Goal: Communication & Community: Answer question/provide support

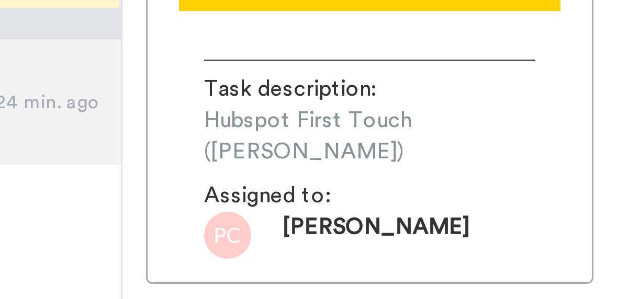
scroll to position [55, 0]
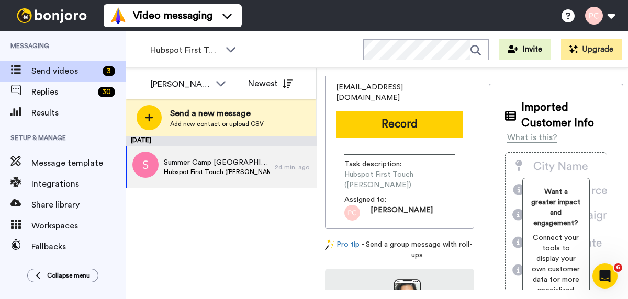
click at [145, 258] on div "September 15 Summer Camp Bergen County NJ Hubspot First Touch (Phyllis) 24 min.…" at bounding box center [221, 214] width 191 height 157
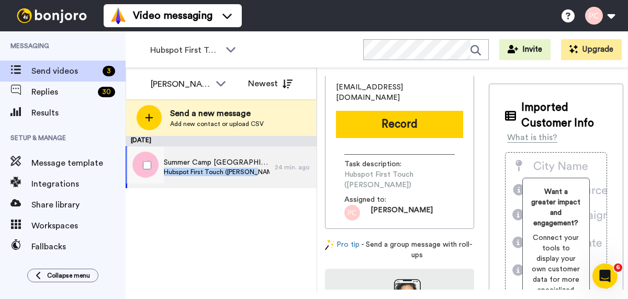
click at [259, 168] on span "Hubspot First Touch ([PERSON_NAME])" at bounding box center [217, 172] width 106 height 8
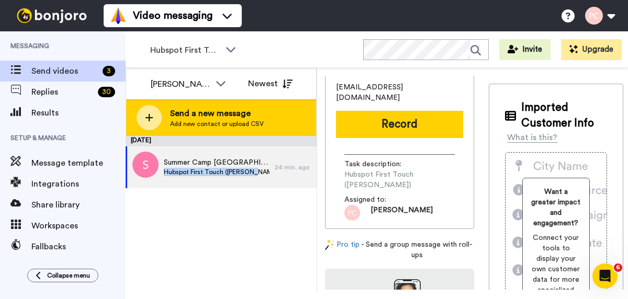
click at [220, 122] on span "Add new contact or upload CSV" at bounding box center [217, 124] width 94 height 8
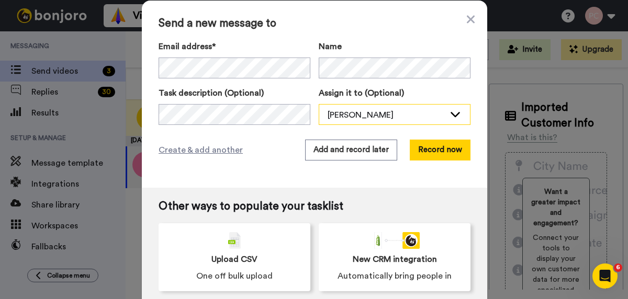
click at [397, 117] on div "[PERSON_NAME]" at bounding box center [385, 115] width 117 height 13
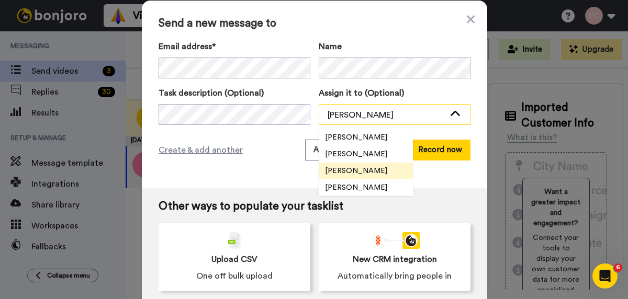
click at [397, 117] on div "[PERSON_NAME]" at bounding box center [385, 115] width 117 height 13
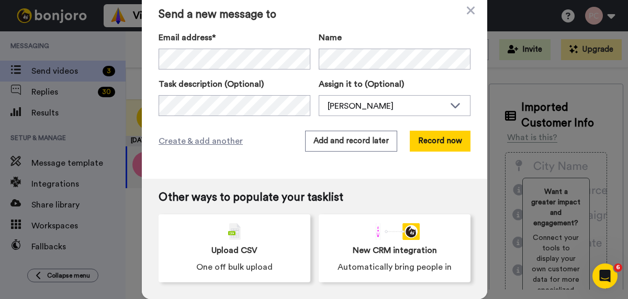
scroll to position [8, 0]
click at [432, 145] on button "Record now" at bounding box center [440, 141] width 61 height 21
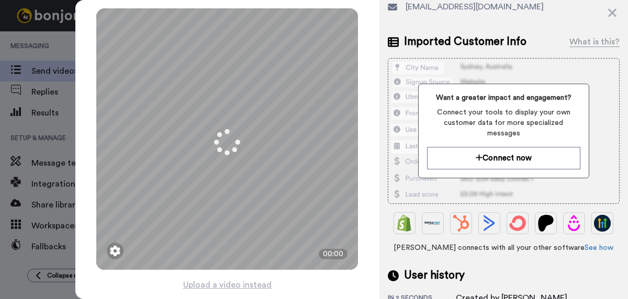
scroll to position [70, 0]
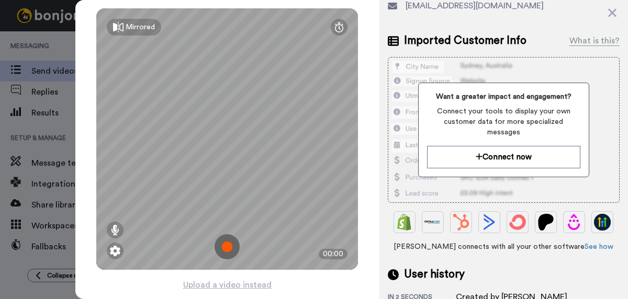
click at [229, 249] on img at bounding box center [226, 246] width 25 height 25
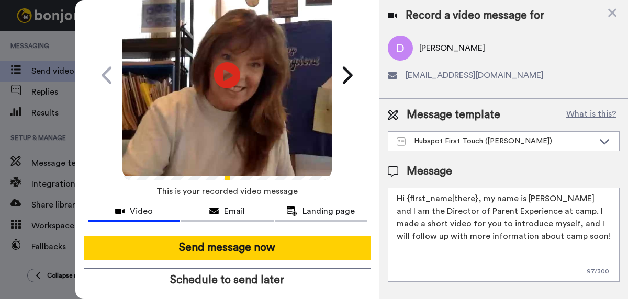
scroll to position [70, 0]
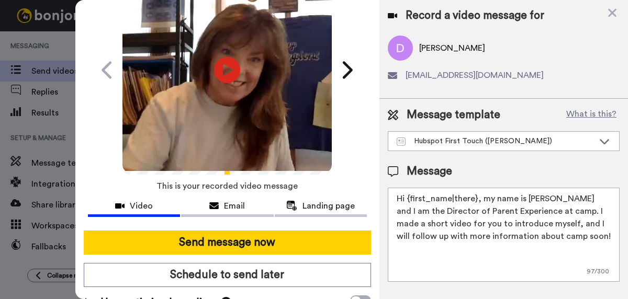
click at [548, 198] on textarea "Hi {first_name|there}, my name is Phyllis and I am the Director of Parent Exper…" at bounding box center [504, 235] width 232 height 94
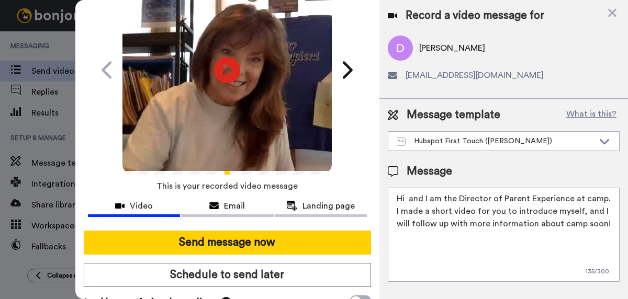
click at [424, 197] on textarea "Hi and I am the Director of Parent Experience at camp. I made a short video for…" at bounding box center [504, 235] width 232 height 94
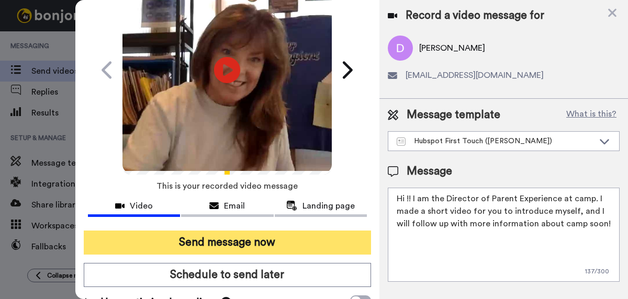
type textarea "Hi !! I am the Director of Parent Experience at camp. I made a short video for …"
click at [244, 238] on button "Send message now" at bounding box center [227, 243] width 287 height 24
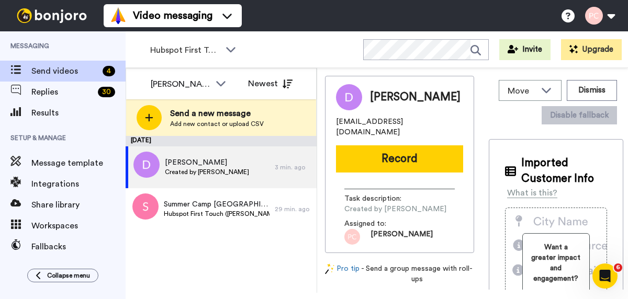
scroll to position [0, 0]
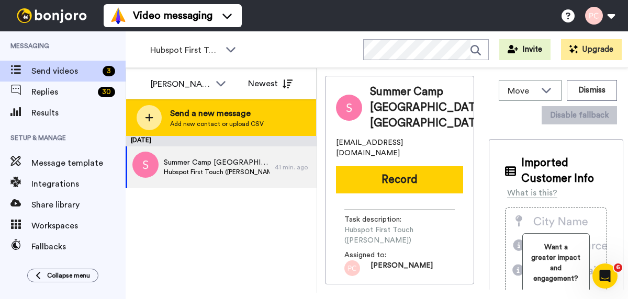
click at [239, 118] on span "Send a new message" at bounding box center [217, 113] width 94 height 13
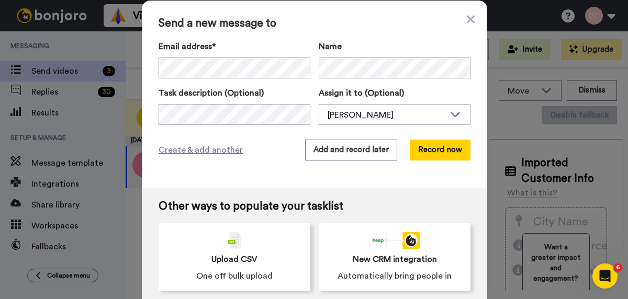
click at [474, 17] on div "Send a new message to Email address* Name Task description (Optional) Assign it…" at bounding box center [314, 94] width 345 height 187
click at [468, 20] on icon at bounding box center [471, 19] width 8 height 8
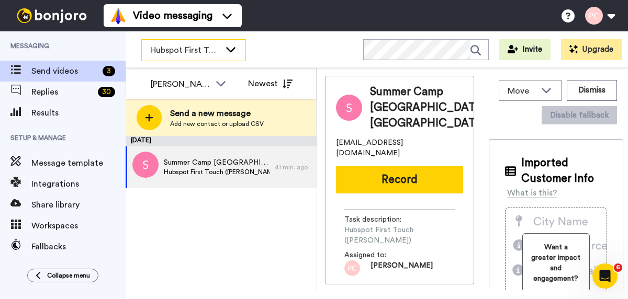
click at [185, 55] on span "Hubspot First Touch ([PERSON_NAME])" at bounding box center [185, 50] width 70 height 13
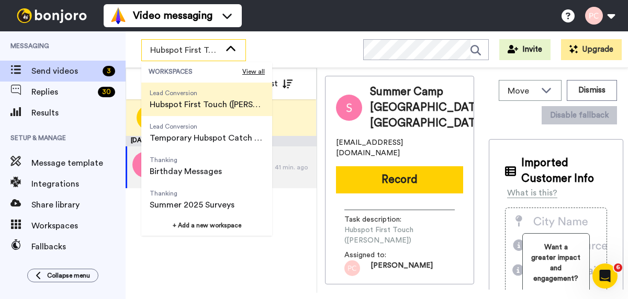
scroll to position [134, 0]
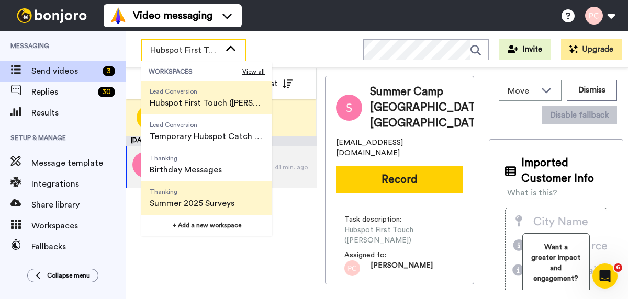
click at [183, 195] on span "Thanking" at bounding box center [192, 192] width 85 height 8
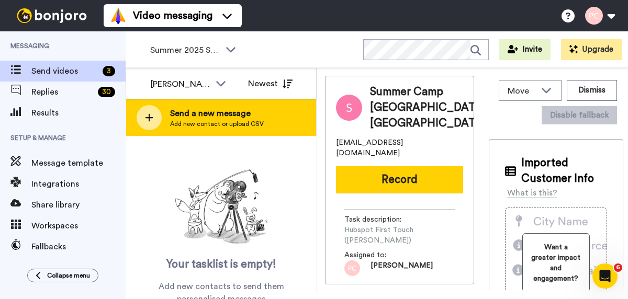
click at [237, 121] on span "Add new contact or upload CSV" at bounding box center [217, 124] width 94 height 8
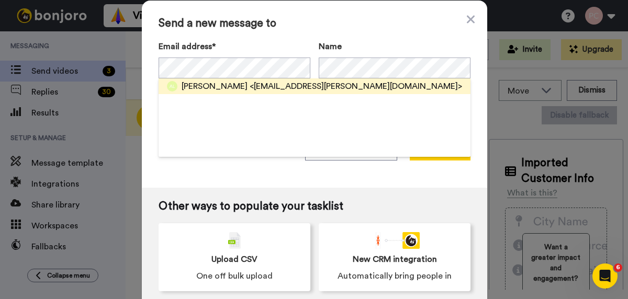
click at [250, 86] on span "<anastaja.ledet@gmail.com>" at bounding box center [356, 86] width 212 height 13
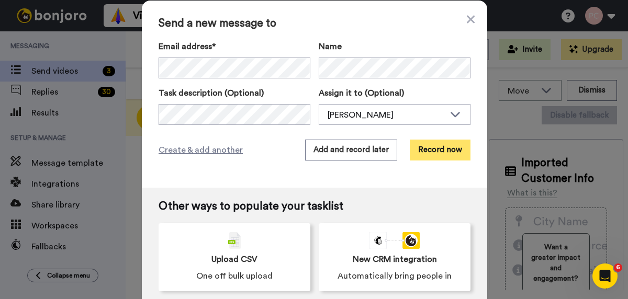
click at [436, 148] on button "Record now" at bounding box center [440, 150] width 61 height 21
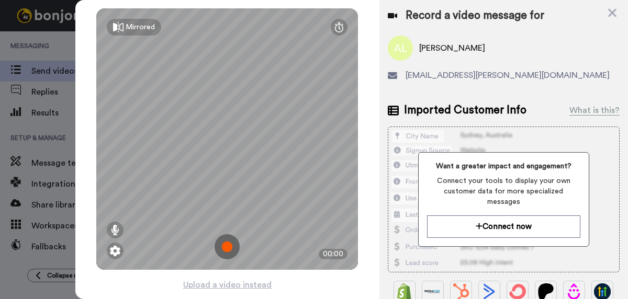
click at [232, 246] on img at bounding box center [226, 246] width 25 height 25
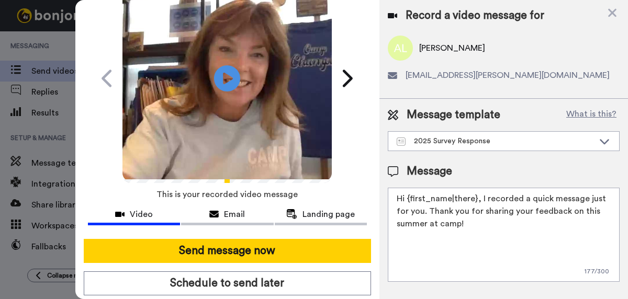
scroll to position [63, 0]
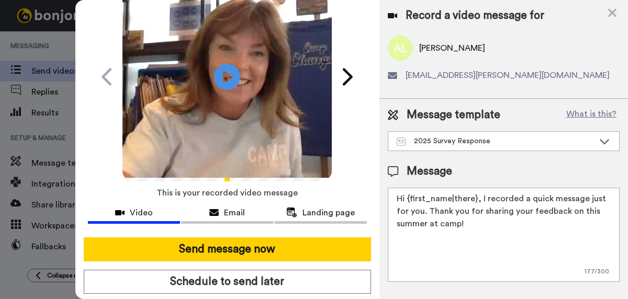
click at [232, 246] on button "Send message now" at bounding box center [227, 249] width 287 height 24
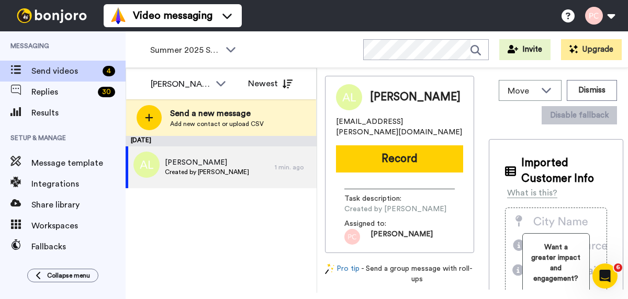
scroll to position [0, 0]
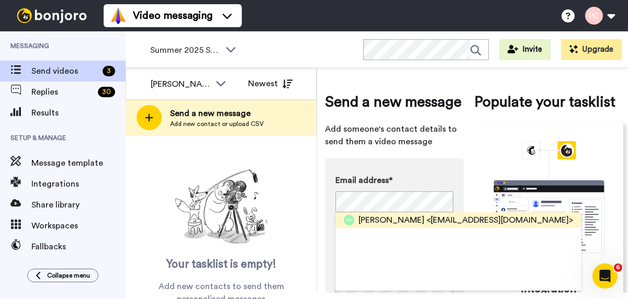
click at [369, 217] on span "[PERSON_NAME]" at bounding box center [391, 220] width 66 height 13
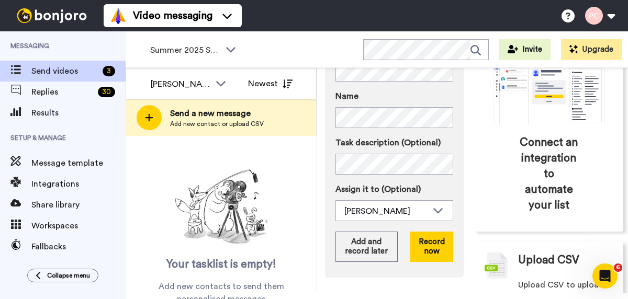
scroll to position [134, 0]
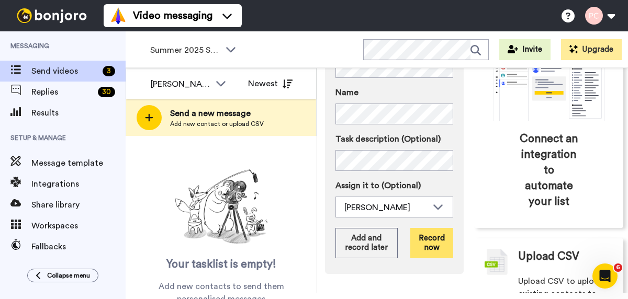
click at [432, 241] on button "Record now" at bounding box center [431, 243] width 43 height 30
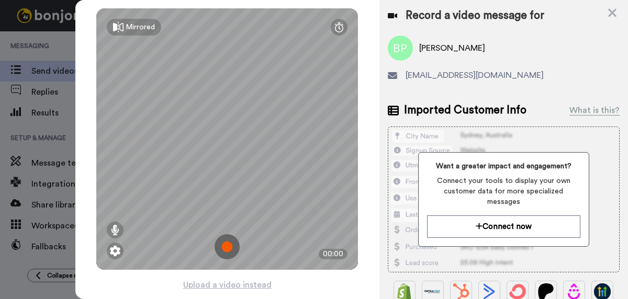
click at [230, 248] on img at bounding box center [226, 246] width 25 height 25
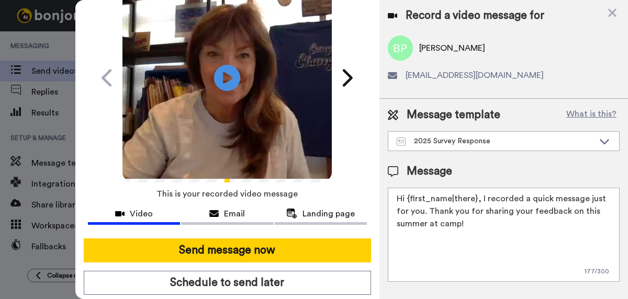
scroll to position [63, 0]
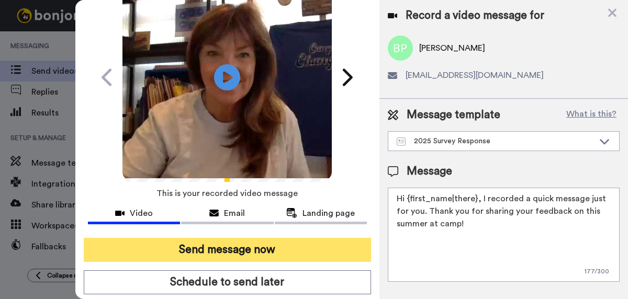
click at [230, 248] on button "Send message now" at bounding box center [227, 250] width 287 height 24
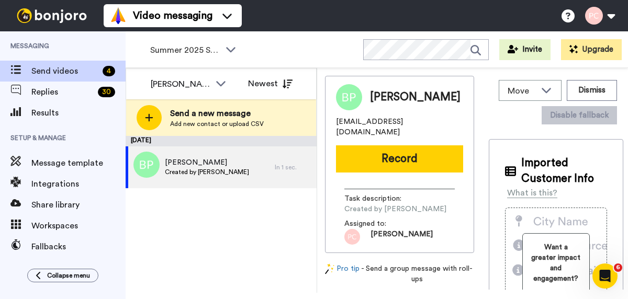
scroll to position [0, 0]
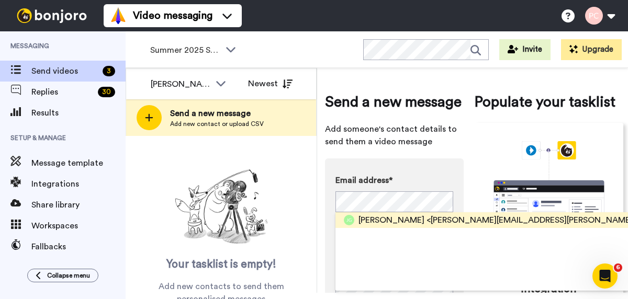
click at [431, 222] on span "<jamie.gaertner@gmail.com>" at bounding box center [565, 220] width 278 height 13
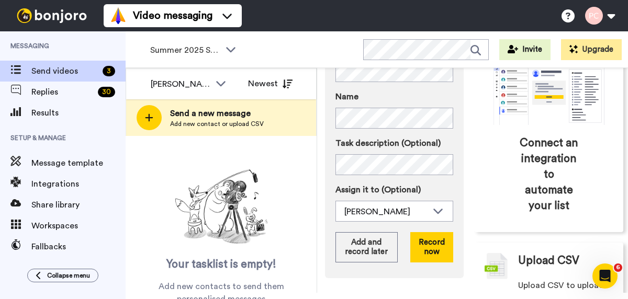
scroll to position [133, 0]
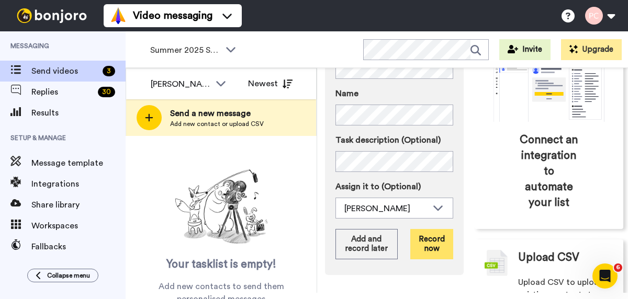
click at [433, 243] on button "Record now" at bounding box center [431, 244] width 43 height 30
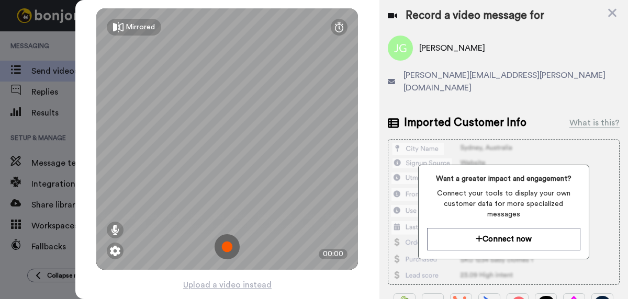
click at [227, 245] on img at bounding box center [226, 246] width 25 height 25
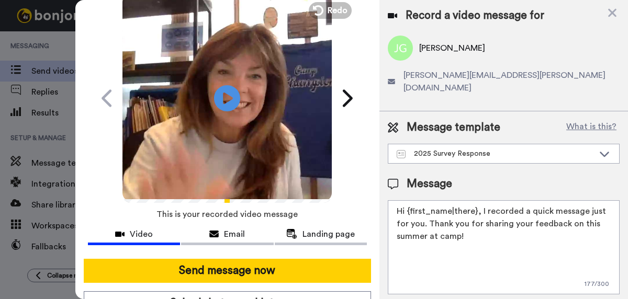
scroll to position [47, 0]
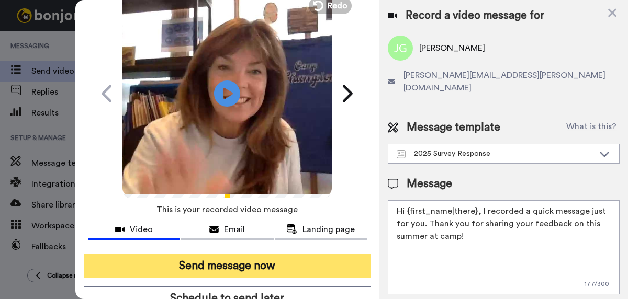
click at [229, 266] on button "Send message now" at bounding box center [227, 266] width 287 height 24
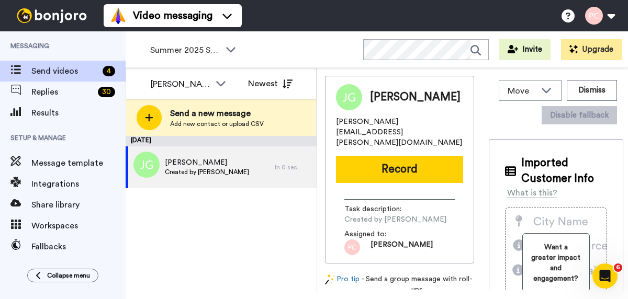
scroll to position [0, 0]
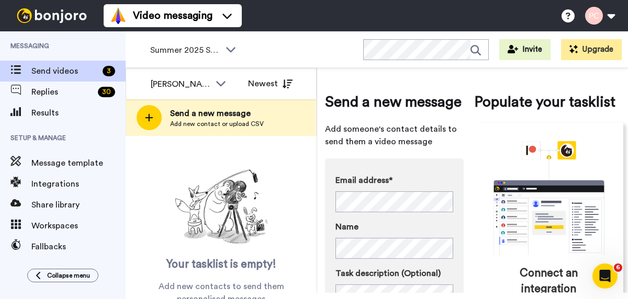
click at [229, 266] on span "Your tasklist is empty!" at bounding box center [221, 265] width 110 height 16
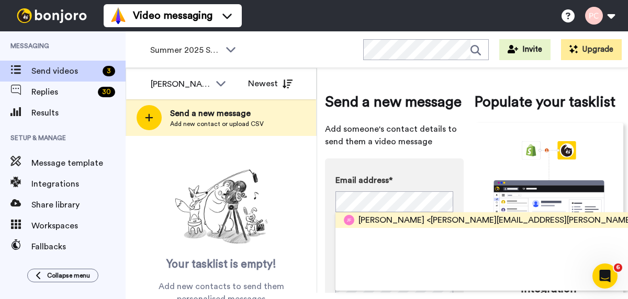
click at [426, 222] on span "<[PERSON_NAME][EMAIL_ADDRESS][PERSON_NAME][DOMAIN_NAME]>" at bounding box center [565, 220] width 278 height 13
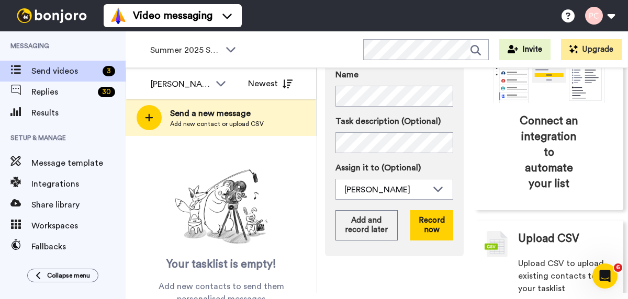
scroll to position [168, 0]
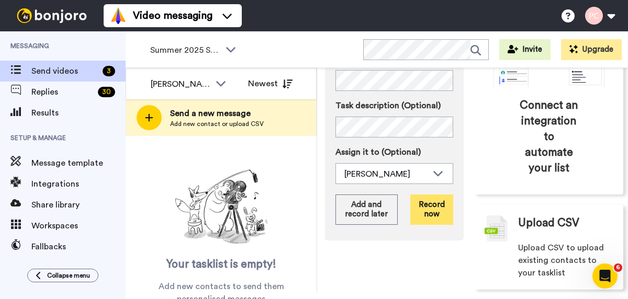
click at [434, 223] on button "Record now" at bounding box center [431, 210] width 43 height 30
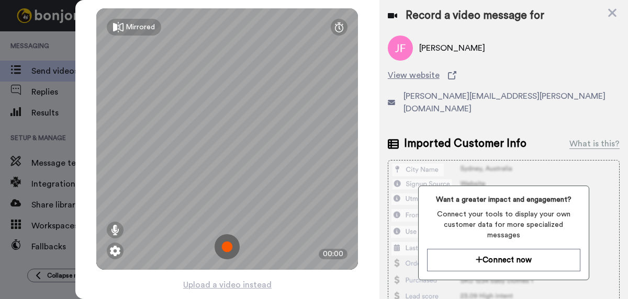
click at [228, 245] on img at bounding box center [226, 246] width 25 height 25
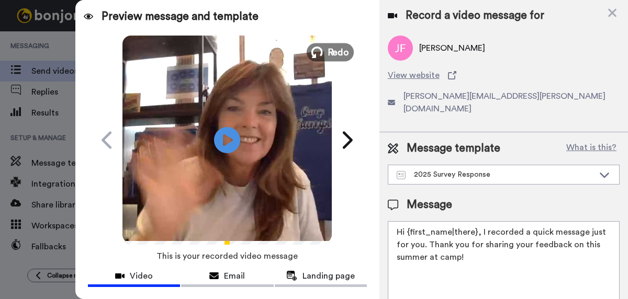
click at [332, 59] on span "Redo" at bounding box center [338, 52] width 22 height 14
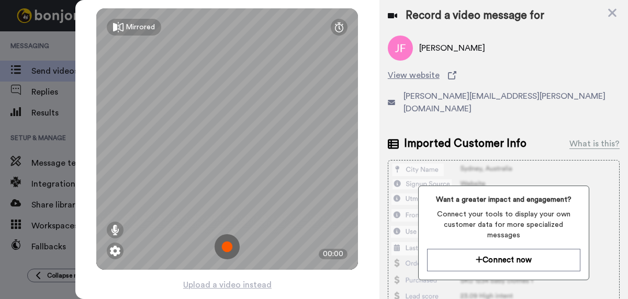
click at [221, 250] on img at bounding box center [226, 246] width 25 height 25
click at [221, 249] on img at bounding box center [226, 246] width 25 height 25
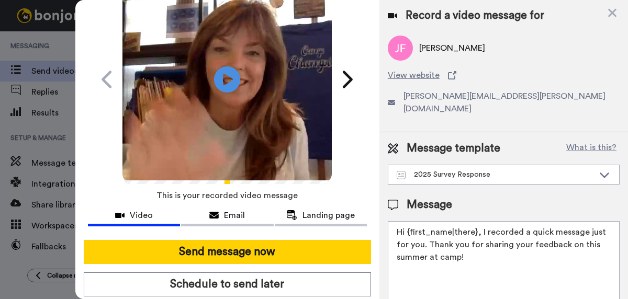
scroll to position [70, 0]
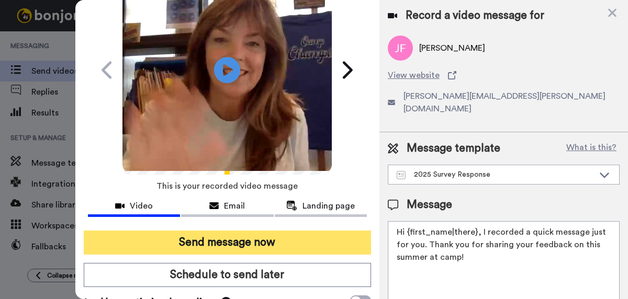
click at [228, 241] on button "Send message now" at bounding box center [227, 243] width 287 height 24
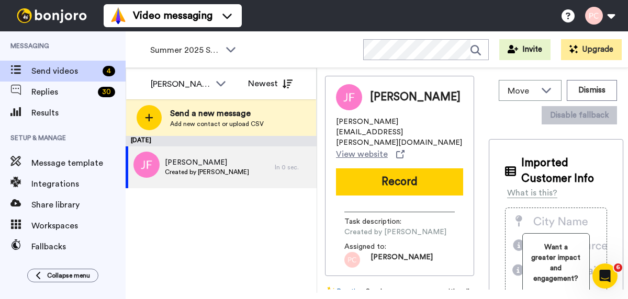
scroll to position [0, 0]
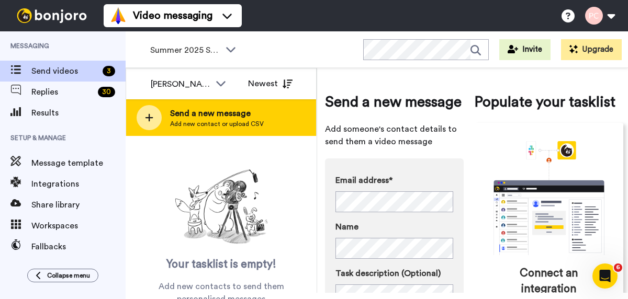
click at [262, 123] on div "Send a new message Add new contact or upload CSV" at bounding box center [221, 117] width 190 height 37
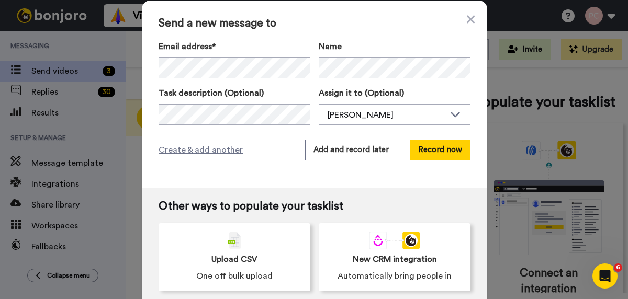
click at [243, 81] on div "Email address* Name Task description (Optional) Assign it to (Optional) [PERSON…" at bounding box center [315, 82] width 312 height 85
click at [469, 17] on icon at bounding box center [471, 19] width 8 height 8
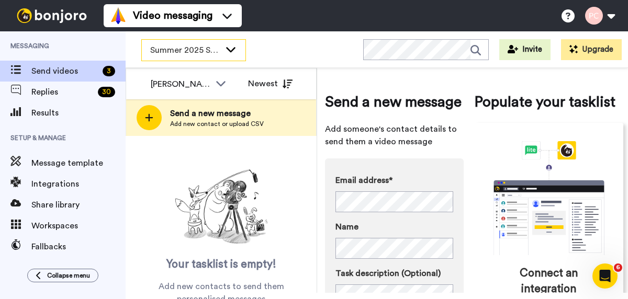
click at [178, 49] on span "Summer 2025 Surveys" at bounding box center [185, 50] width 70 height 13
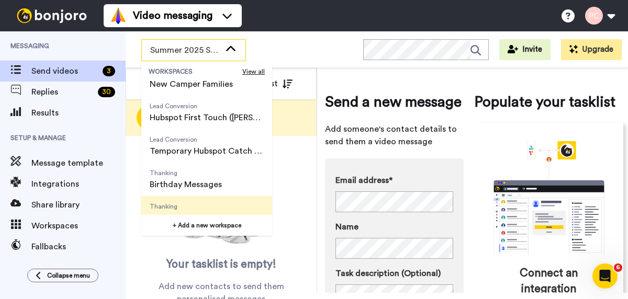
scroll to position [134, 0]
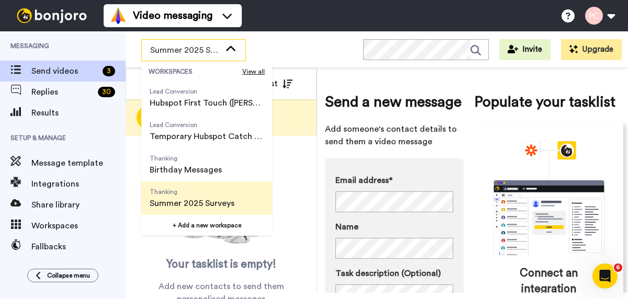
click at [211, 193] on span "Thanking" at bounding box center [192, 192] width 85 height 8
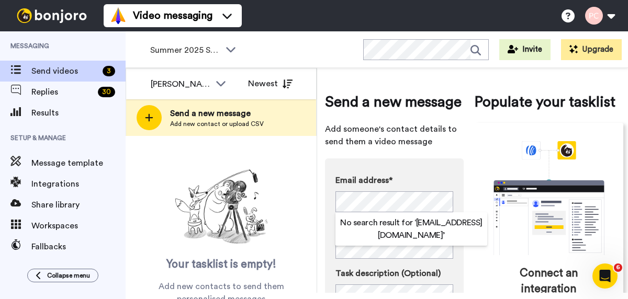
click at [380, 223] on h2 "No search result for ‘ sabrinabec@gmail.com ’" at bounding box center [411, 229] width 152 height 25
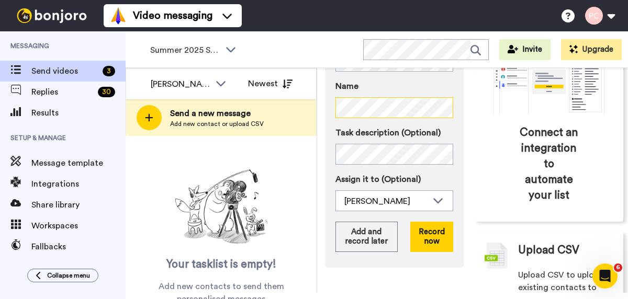
scroll to position [143, 0]
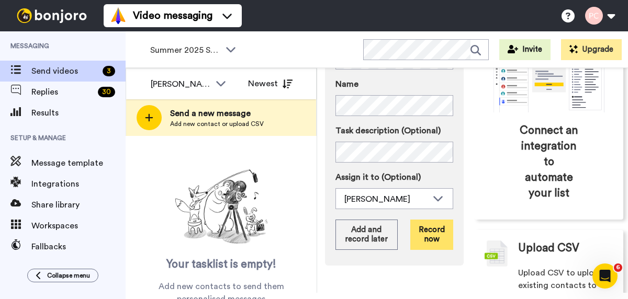
click at [431, 237] on button "Record now" at bounding box center [431, 235] width 43 height 30
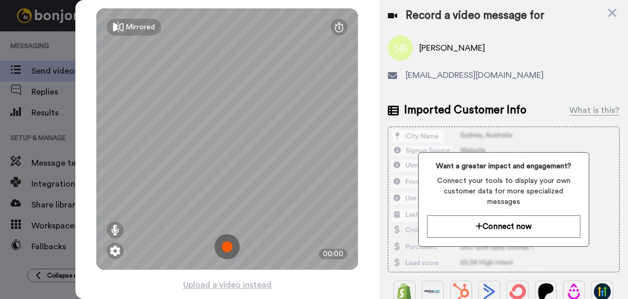
click at [227, 248] on img at bounding box center [226, 246] width 25 height 25
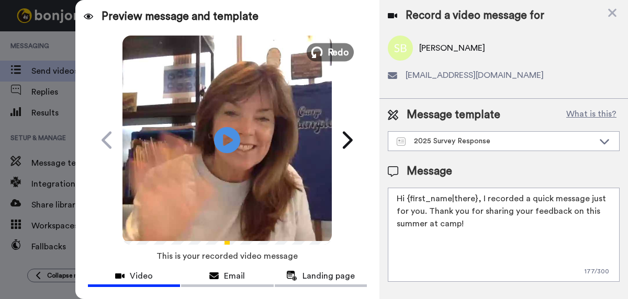
click at [334, 54] on span "Redo" at bounding box center [338, 52] width 22 height 14
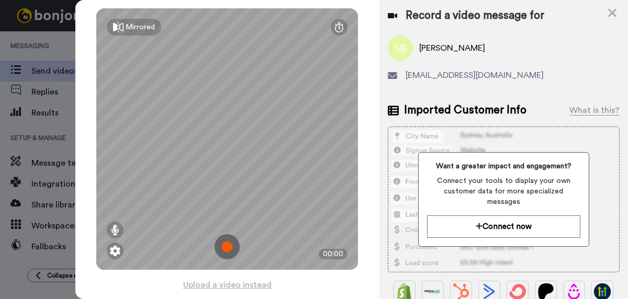
click at [230, 246] on img at bounding box center [226, 246] width 25 height 25
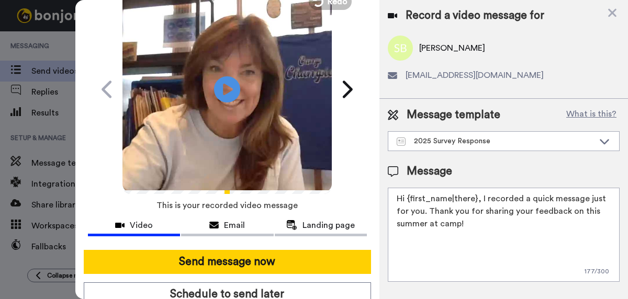
scroll to position [56, 0]
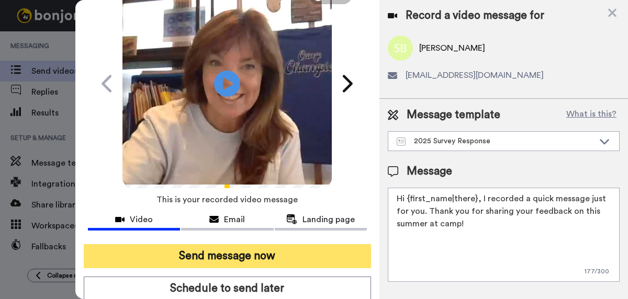
click at [246, 258] on button "Send message now" at bounding box center [227, 256] width 287 height 24
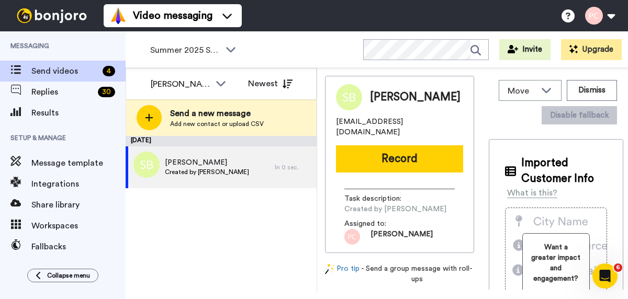
scroll to position [0, 0]
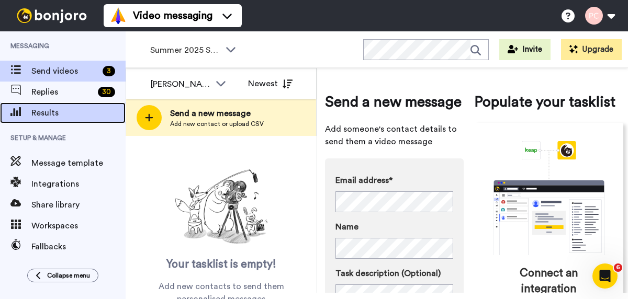
click at [43, 112] on span "Results" at bounding box center [78, 113] width 94 height 13
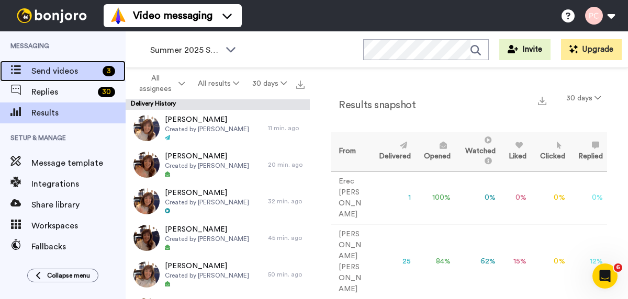
click at [59, 70] on span "Send videos" at bounding box center [64, 71] width 67 height 13
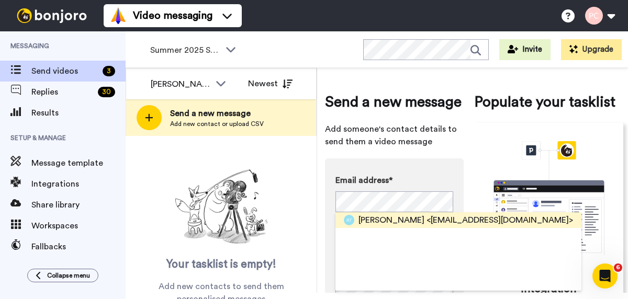
click at [376, 223] on span "[PERSON_NAME]" at bounding box center [391, 220] width 66 height 13
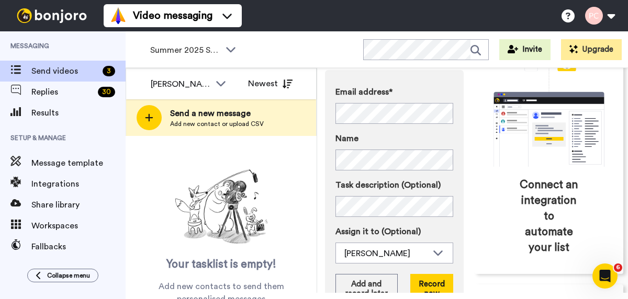
scroll to position [90, 0]
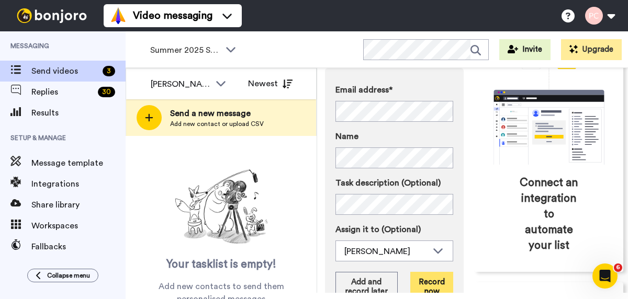
click at [433, 285] on button "Record now" at bounding box center [431, 287] width 43 height 30
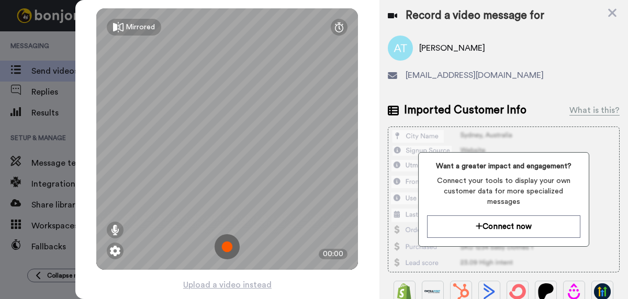
click at [224, 248] on img at bounding box center [226, 246] width 25 height 25
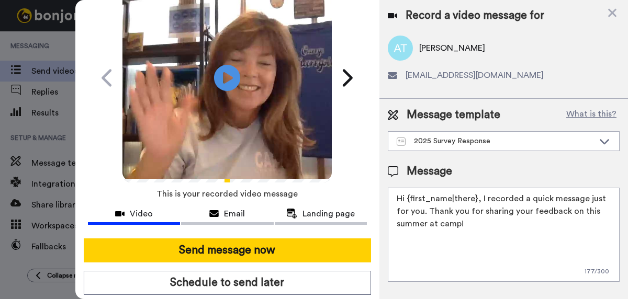
scroll to position [64, 0]
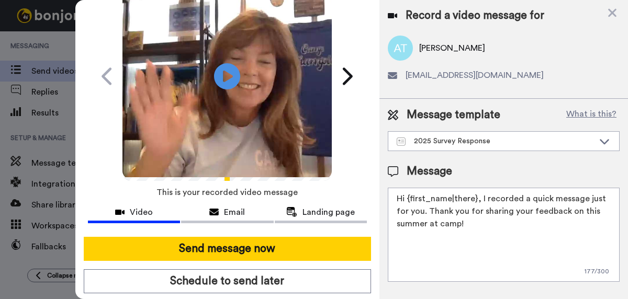
click at [224, 248] on button "Send message now" at bounding box center [227, 249] width 287 height 24
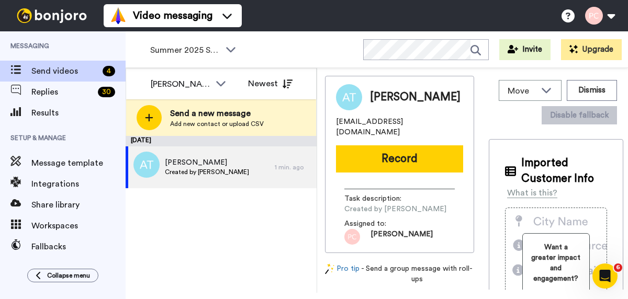
scroll to position [0, 0]
